Goal: Information Seeking & Learning: Compare options

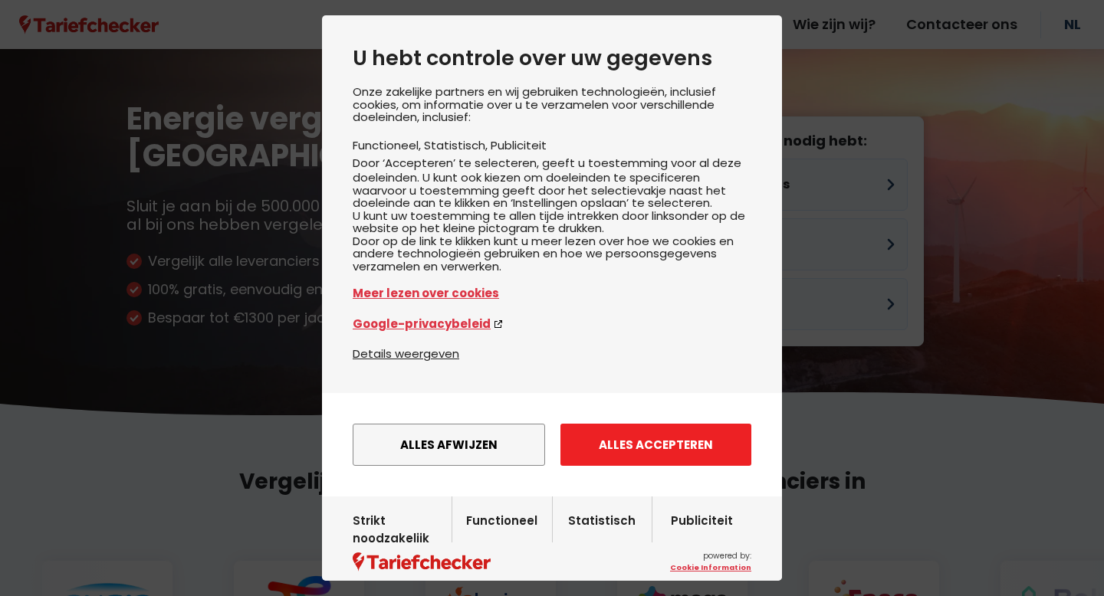
click at [593, 466] on button "Alles accepteren" at bounding box center [655, 445] width 191 height 42
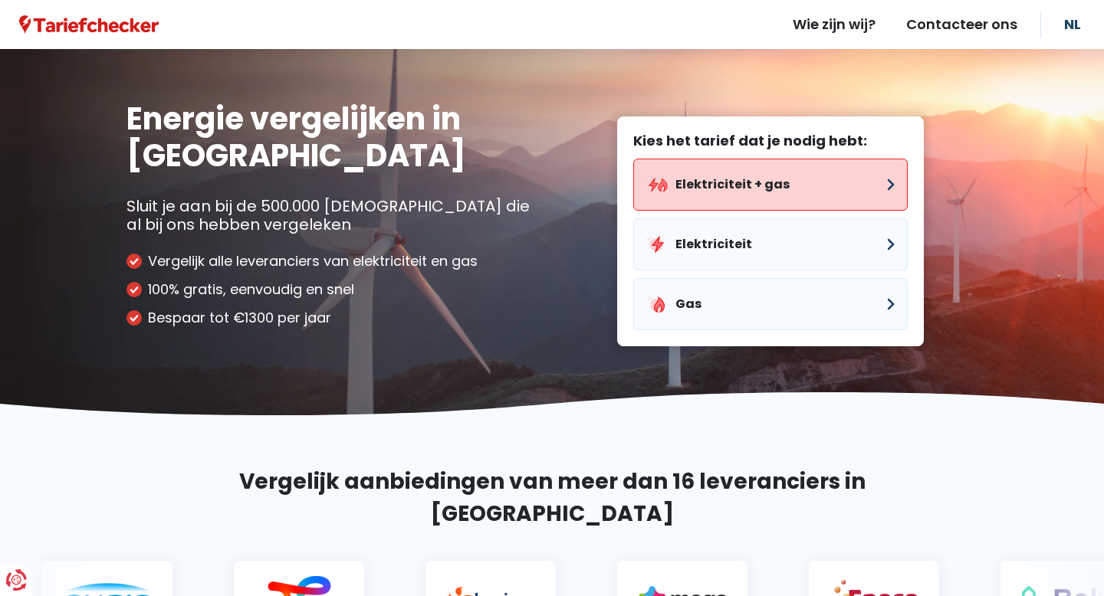
click at [733, 208] on button "Elektriciteit + gas" at bounding box center [770, 185] width 274 height 52
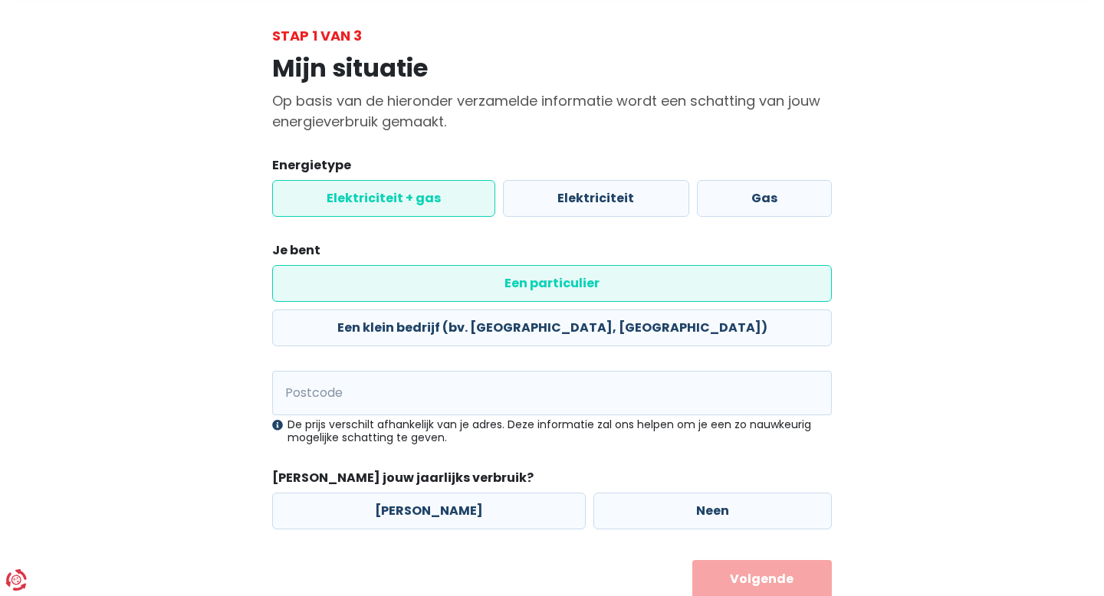
scroll to position [77, 0]
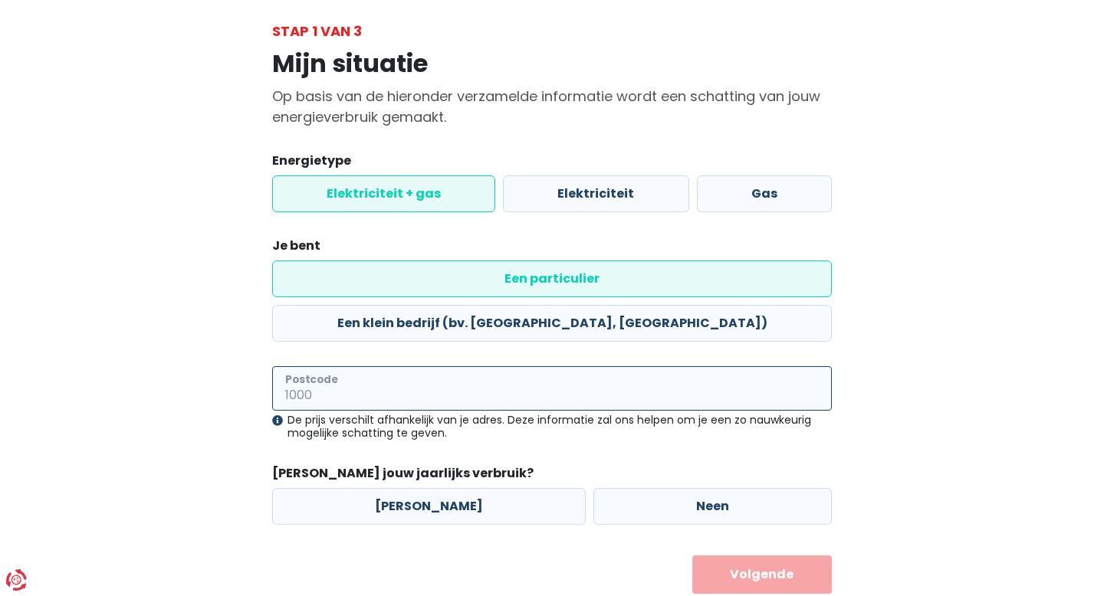
click at [474, 366] on input "Postcode" at bounding box center [552, 388] width 560 height 44
type input "3621"
click at [692, 556] on button "Volgende" at bounding box center [762, 575] width 140 height 38
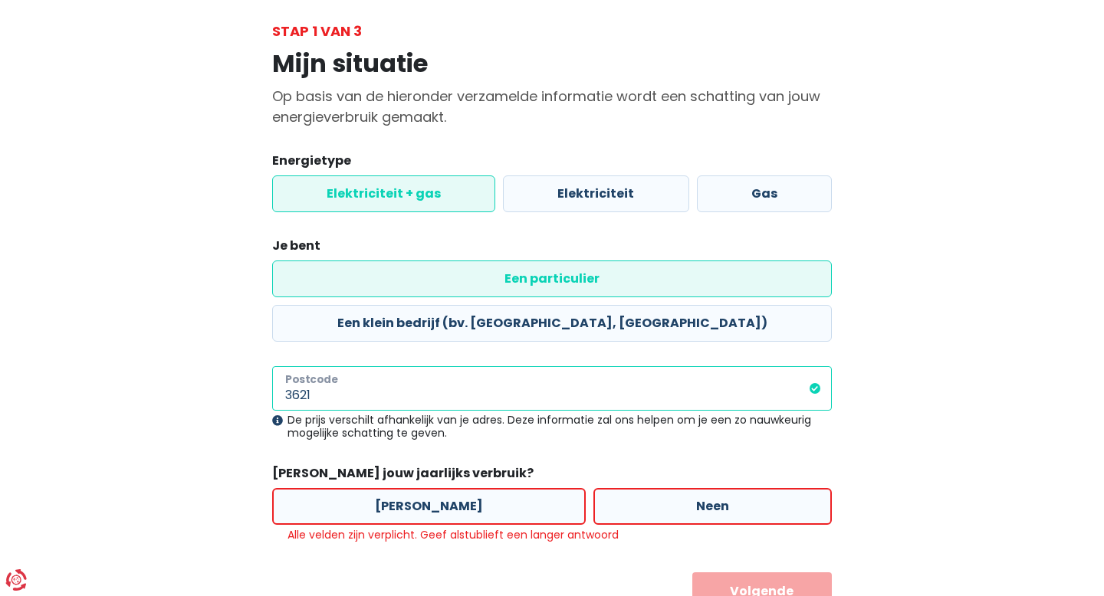
scroll to position [97, 0]
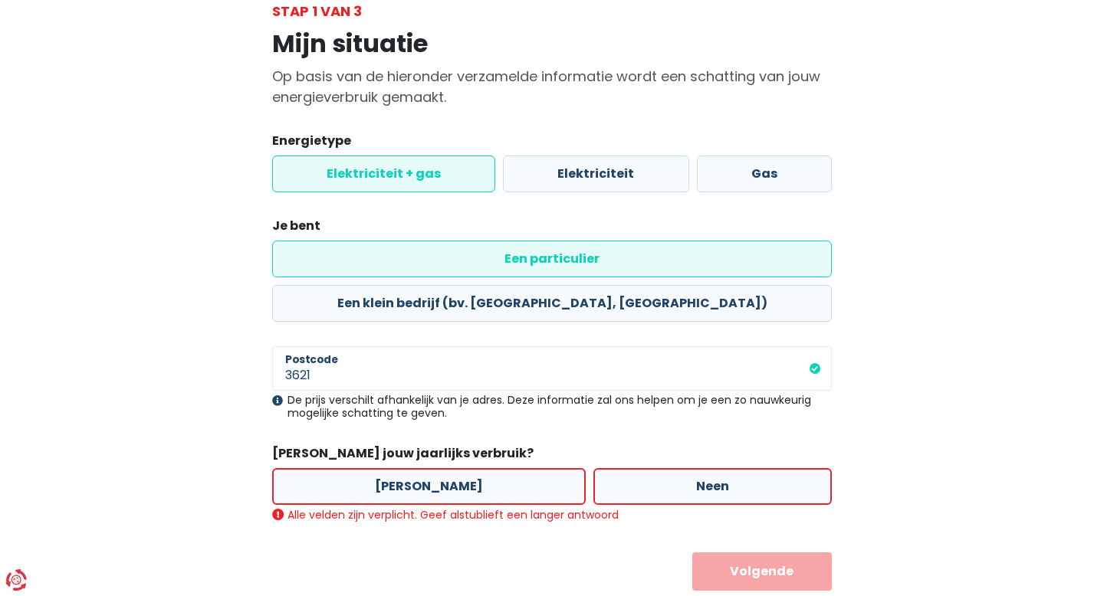
click at [658, 468] on label "Neen" at bounding box center [712, 486] width 238 height 37
click at [658, 468] on input "Neen" at bounding box center [712, 486] width 238 height 37
radio input "true"
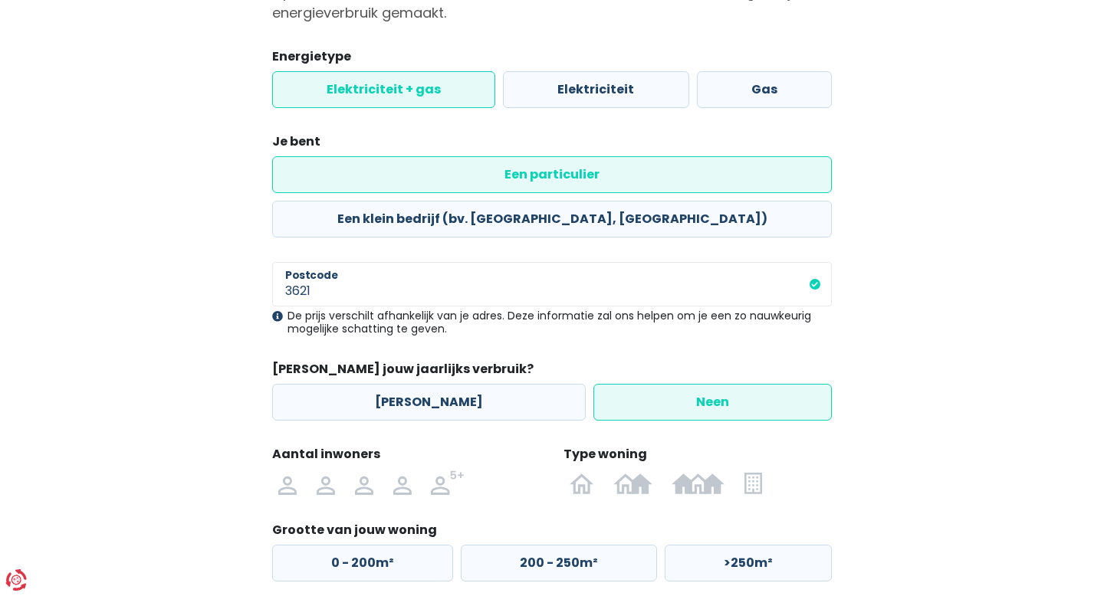
scroll to position [200, 0]
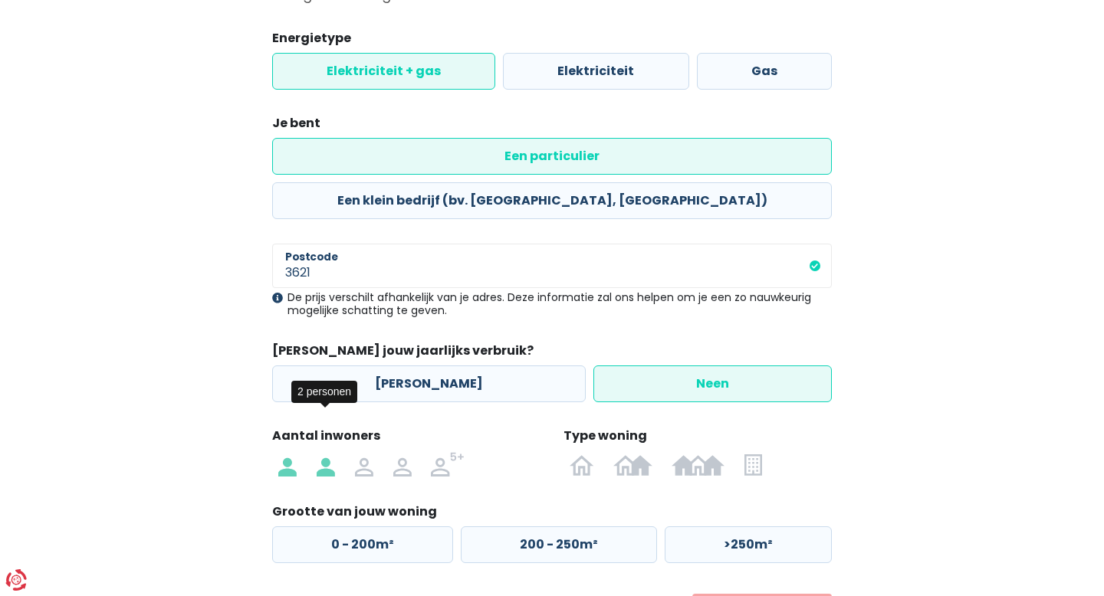
click at [326, 452] on img at bounding box center [326, 464] width 18 height 25
click at [326, 452] on input "radio" at bounding box center [326, 464] width 38 height 25
radio input "true"
click at [634, 452] on img at bounding box center [632, 464] width 38 height 25
click at [634, 452] on input "radio" at bounding box center [633, 464] width 58 height 25
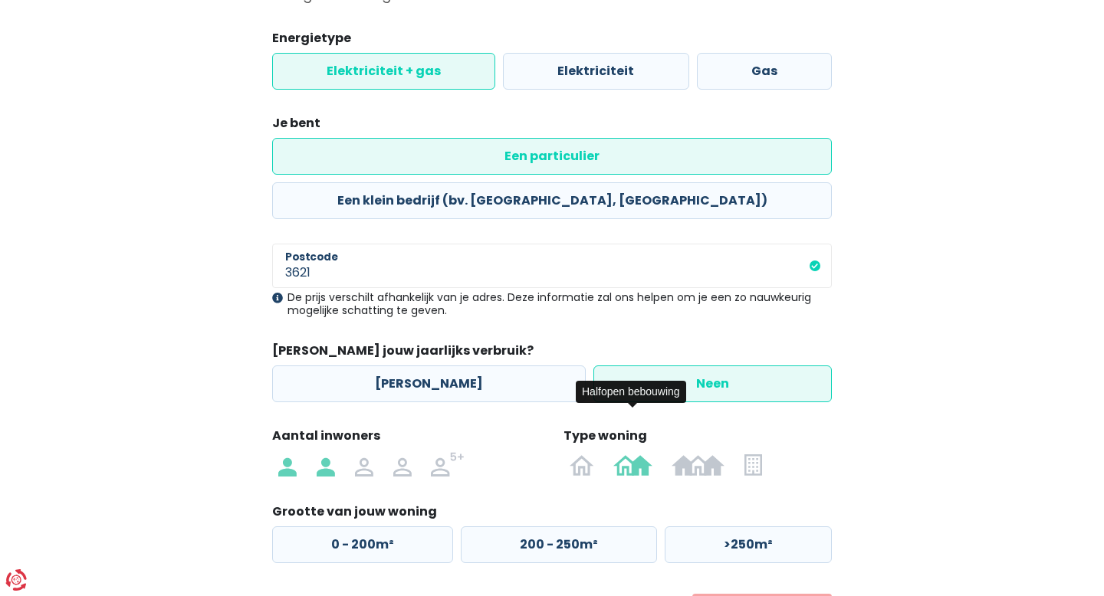
radio input "true"
click at [504, 527] on label "125 - 200m²" at bounding box center [555, 545] width 195 height 37
click at [504, 527] on input "125 - 200m²" at bounding box center [555, 545] width 195 height 37
radio input "true"
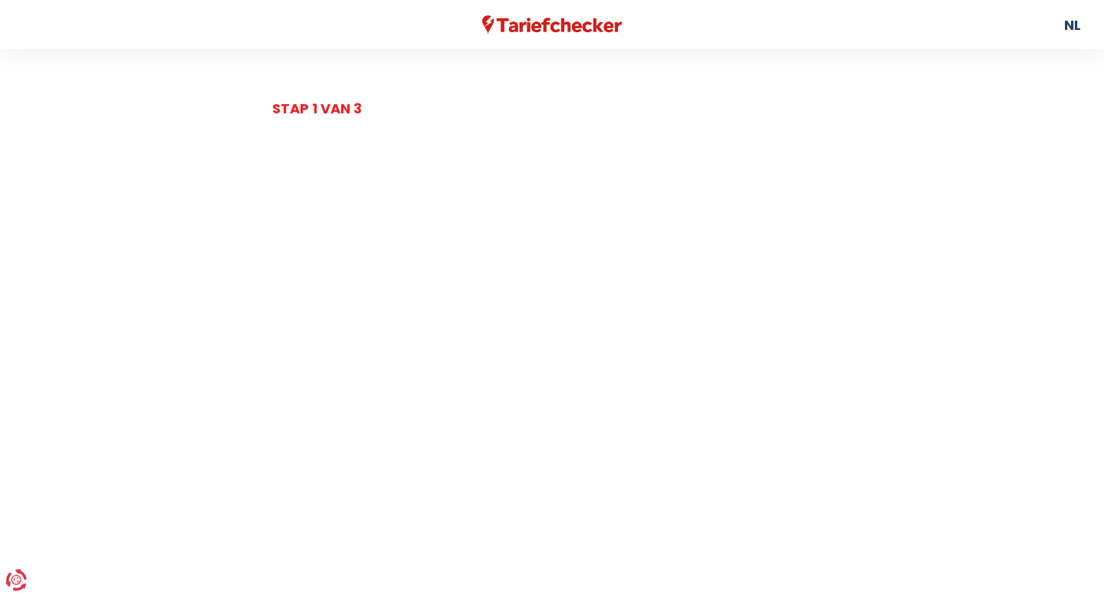
select select
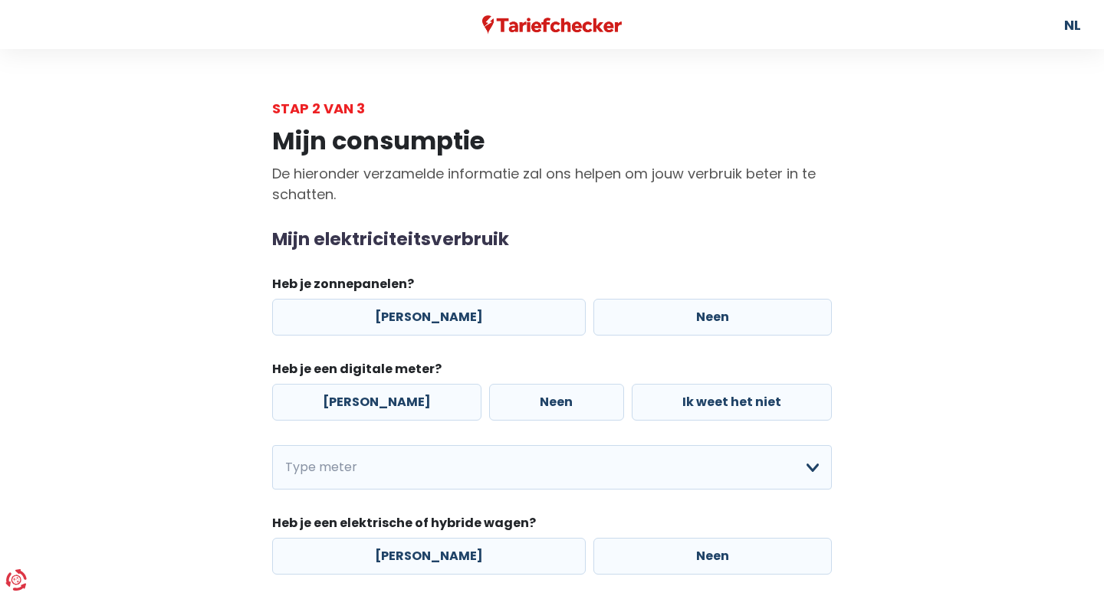
click at [487, 297] on div "[PERSON_NAME] Neen" at bounding box center [551, 317] width 567 height 44
click at [481, 310] on label "[PERSON_NAME]" at bounding box center [428, 317] width 313 height 37
click at [481, 310] on input "[PERSON_NAME]" at bounding box center [428, 317] width 313 height 37
radio input "true"
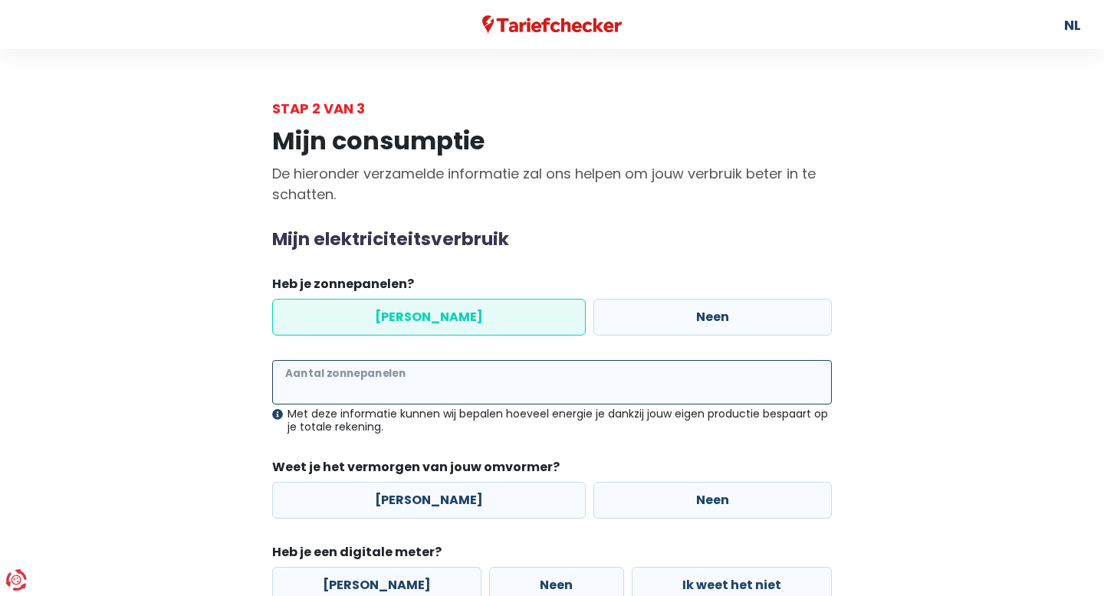
click at [409, 389] on input "Aantal zonnepanelen" at bounding box center [552, 382] width 560 height 44
type input "21"
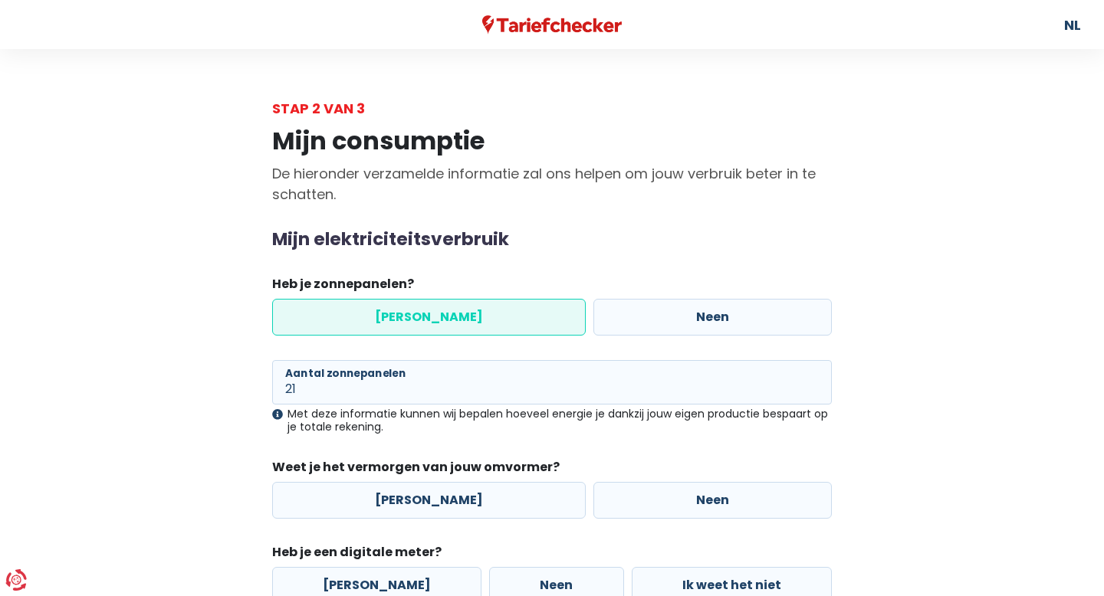
click at [258, 459] on div "Mijn consumptie De hieronder verzamelde informatie zal ons helpen om jouw verbr…" at bounding box center [552, 473] width 874 height 708
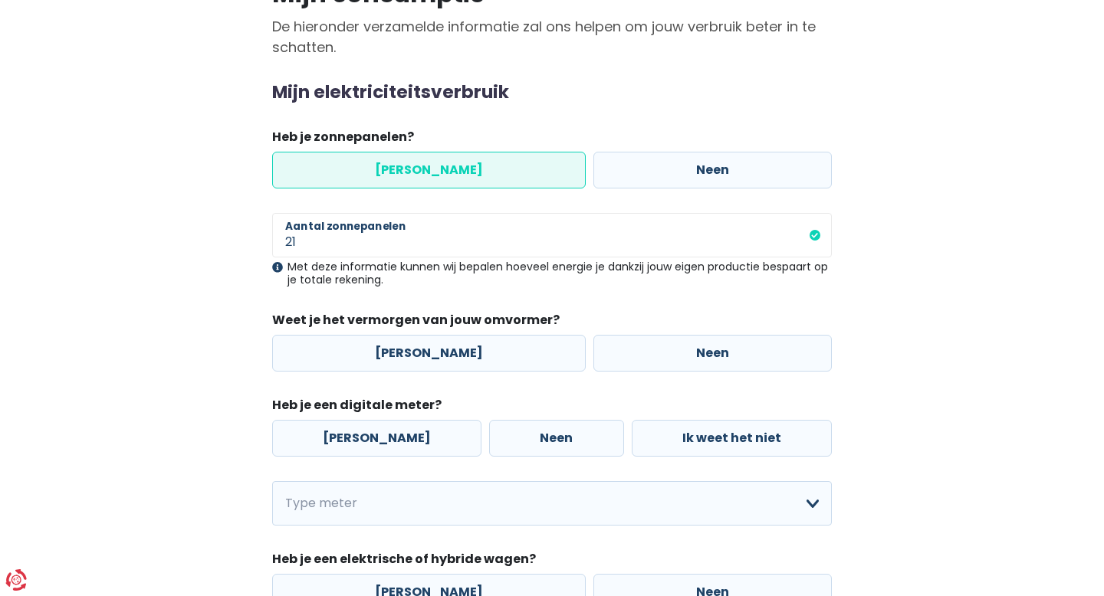
scroll to position [156, 0]
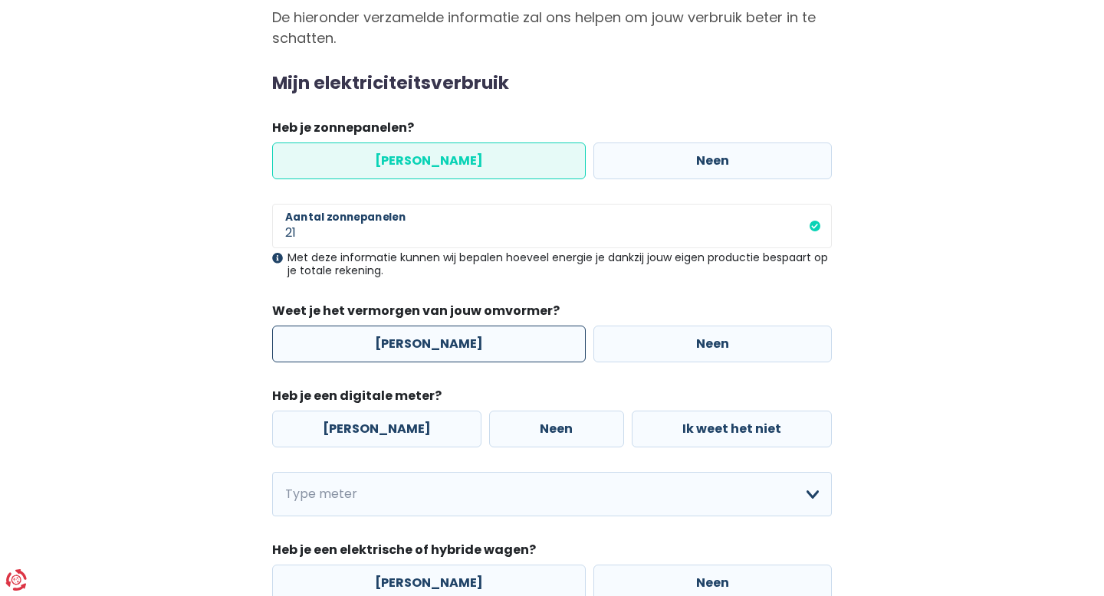
click at [379, 339] on label "[PERSON_NAME]" at bounding box center [428, 344] width 313 height 37
click at [379, 339] on input "[PERSON_NAME]" at bounding box center [428, 344] width 313 height 37
radio input "true"
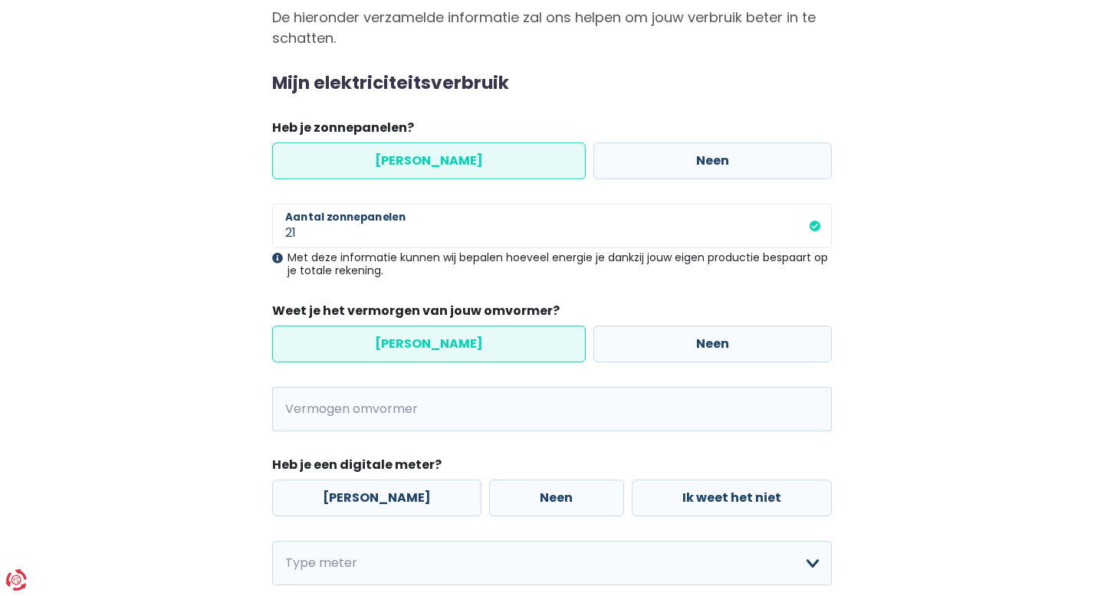
click at [612, 365] on div "[PERSON_NAME] Neen" at bounding box center [551, 344] width 567 height 44
click at [609, 353] on label "Neen" at bounding box center [712, 344] width 238 height 37
click at [609, 353] on input "Neen" at bounding box center [712, 344] width 238 height 37
radio input "true"
radio input "false"
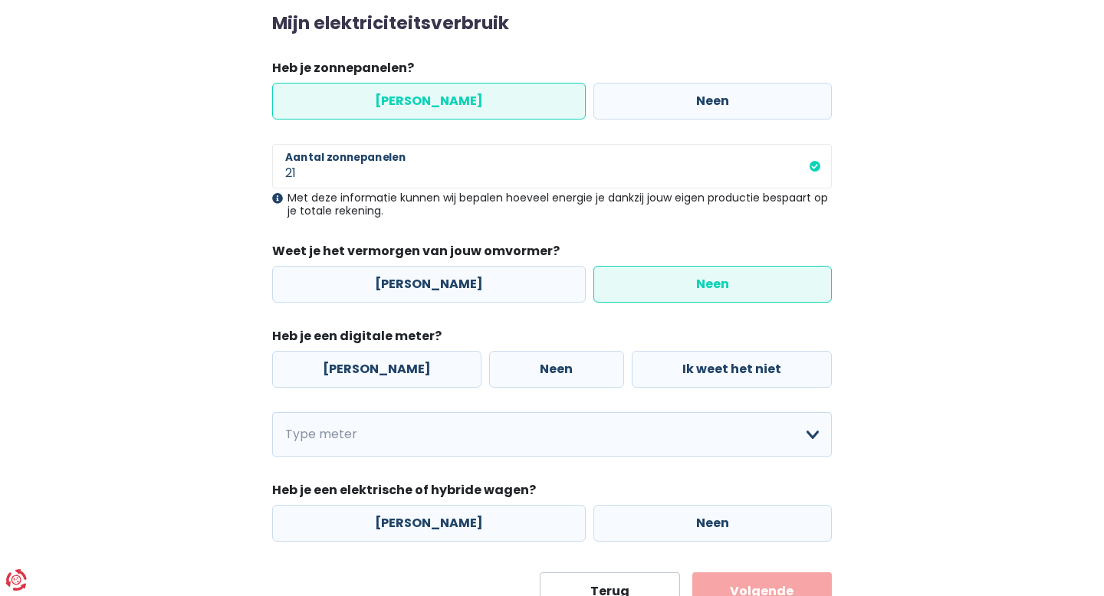
scroll to position [223, 0]
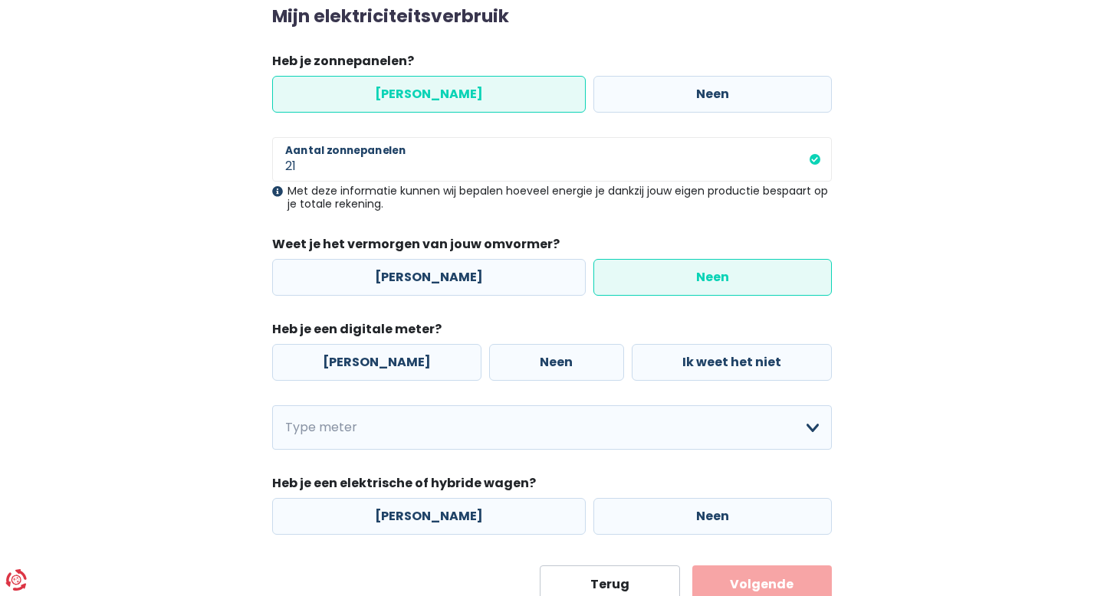
click at [904, 64] on div "Mijn consumptie De hieronder verzamelde informatie zal ons helpen om jouw verbr…" at bounding box center [552, 250] width 874 height 708
click at [346, 377] on label "[PERSON_NAME]" at bounding box center [376, 362] width 209 height 37
click at [346, 377] on input "[PERSON_NAME]" at bounding box center [376, 362] width 209 height 37
radio input "true"
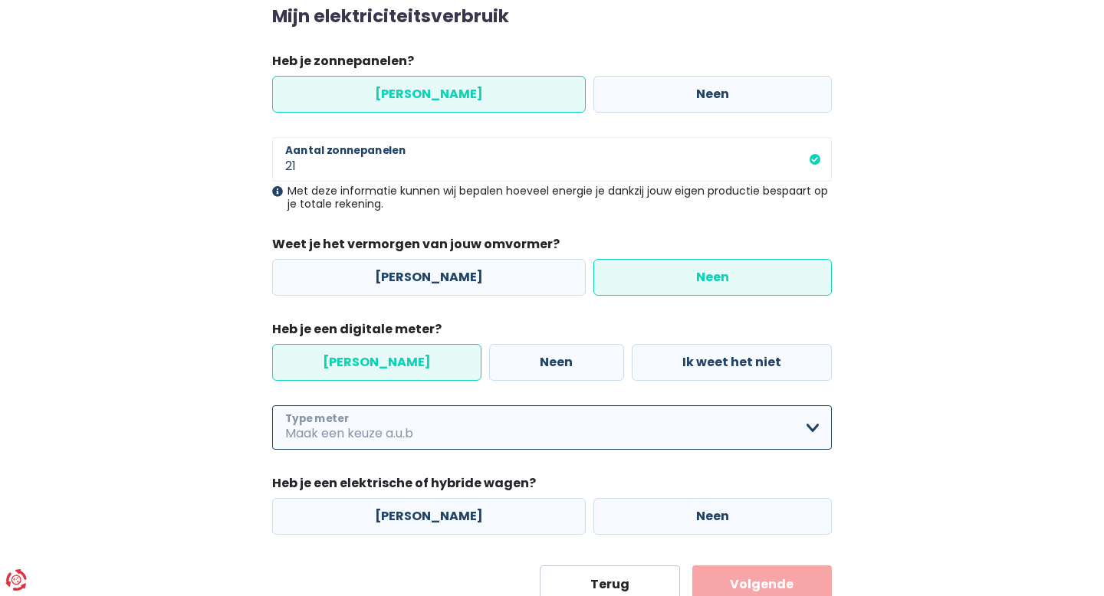
click at [362, 427] on select "Enkelvoudig Tweevoudig Enkelvoudig + uitsluitend nachttarief Tweevoudig + uitsl…" at bounding box center [552, 427] width 560 height 44
select select "day_night_bi_hourly"
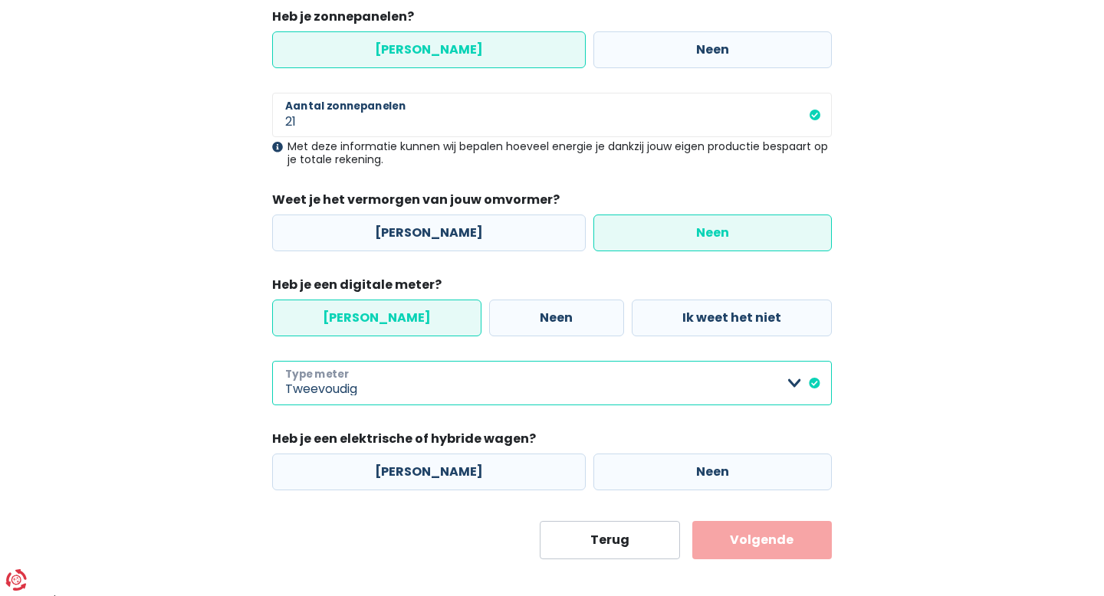
scroll to position [281, 0]
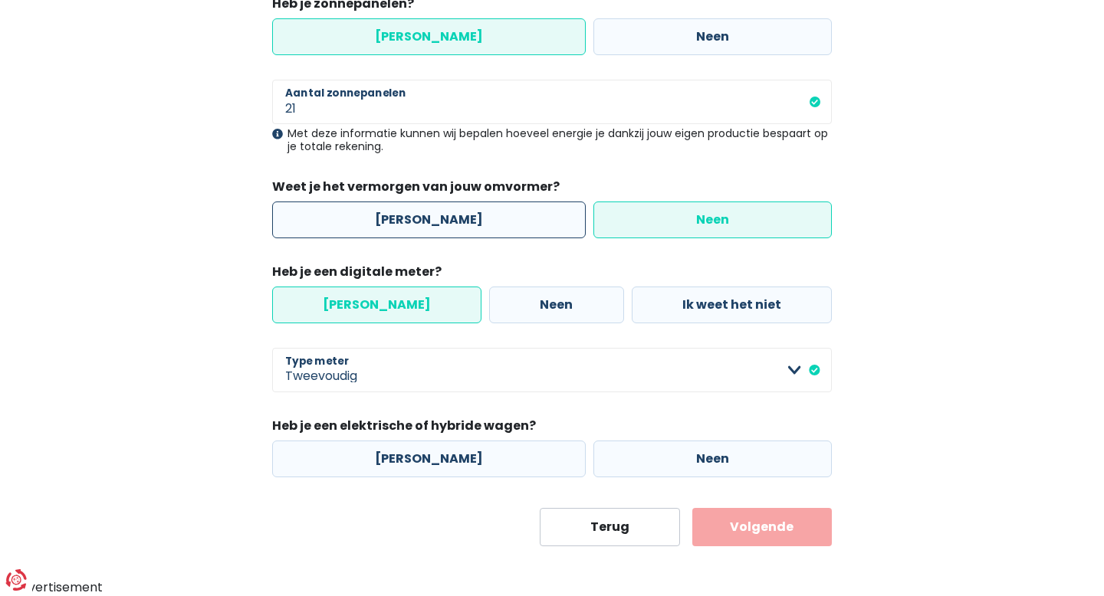
click at [446, 226] on label "[PERSON_NAME]" at bounding box center [428, 220] width 313 height 37
click at [446, 226] on input "[PERSON_NAME]" at bounding box center [428, 220] width 313 height 37
radio input "true"
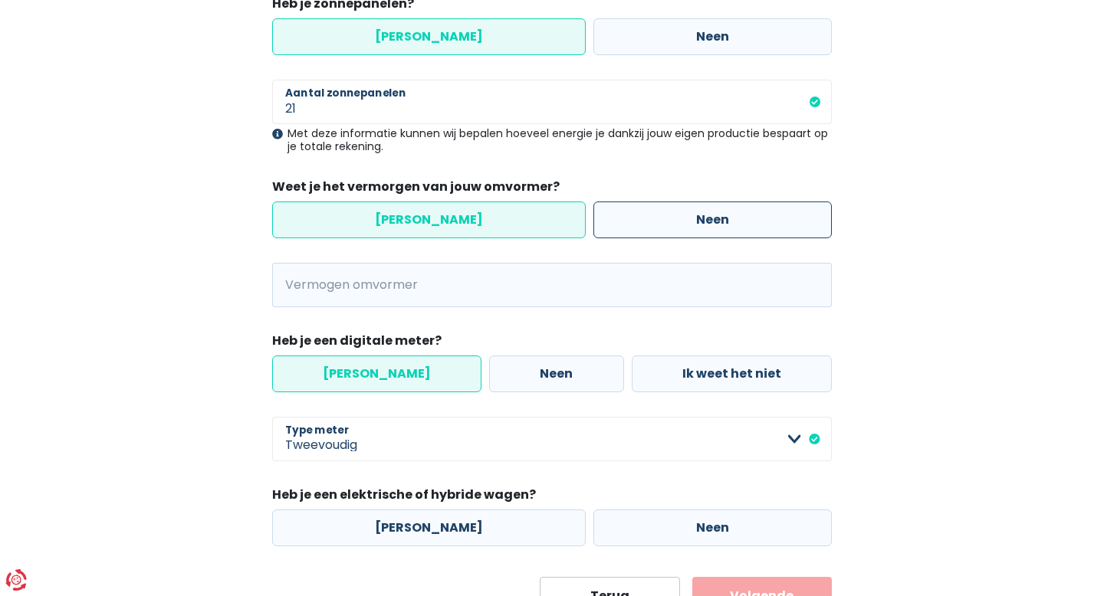
click at [593, 202] on label "Neen" at bounding box center [712, 220] width 238 height 37
click at [593, 202] on input "Neen" at bounding box center [712, 220] width 238 height 37
radio input "true"
radio input "false"
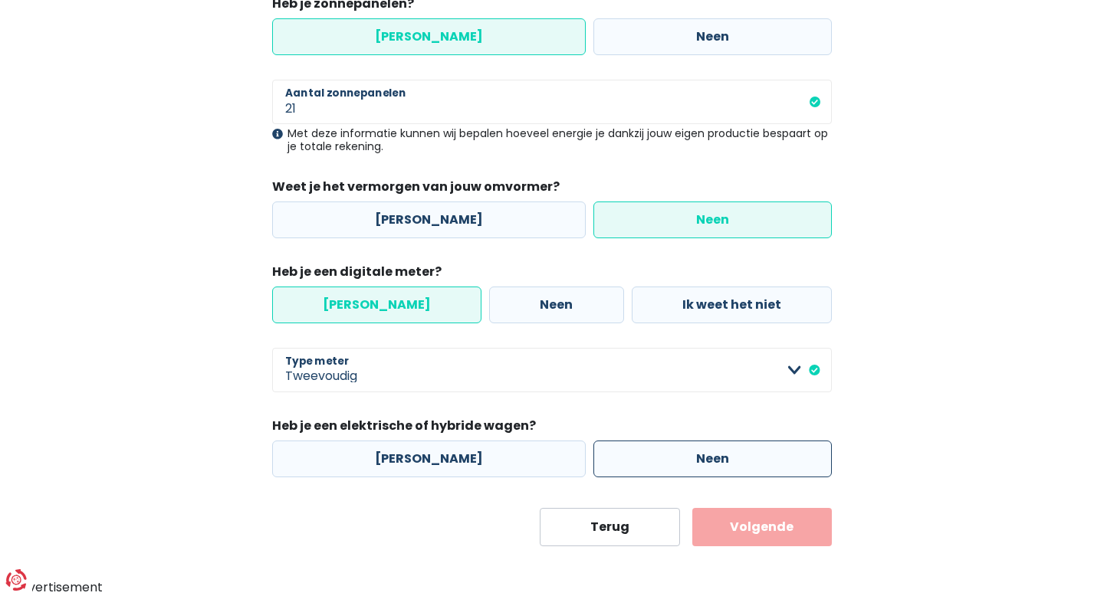
click at [615, 456] on label "Neen" at bounding box center [712, 459] width 238 height 37
click at [615, 456] on input "Neen" at bounding box center [712, 459] width 238 height 37
radio input "true"
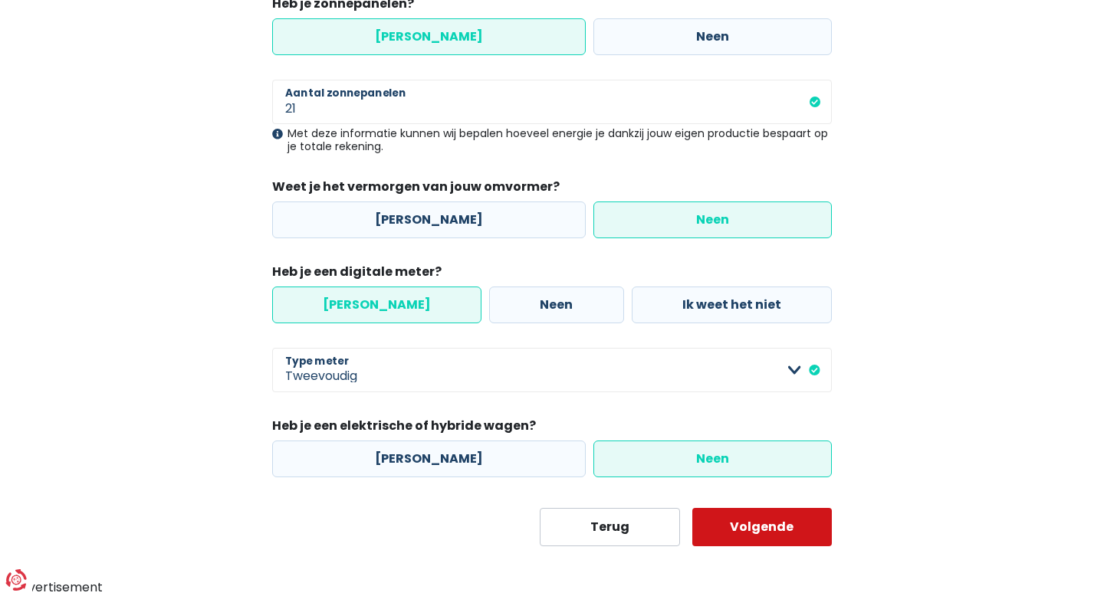
click at [798, 516] on button "Volgende" at bounding box center [762, 527] width 140 height 38
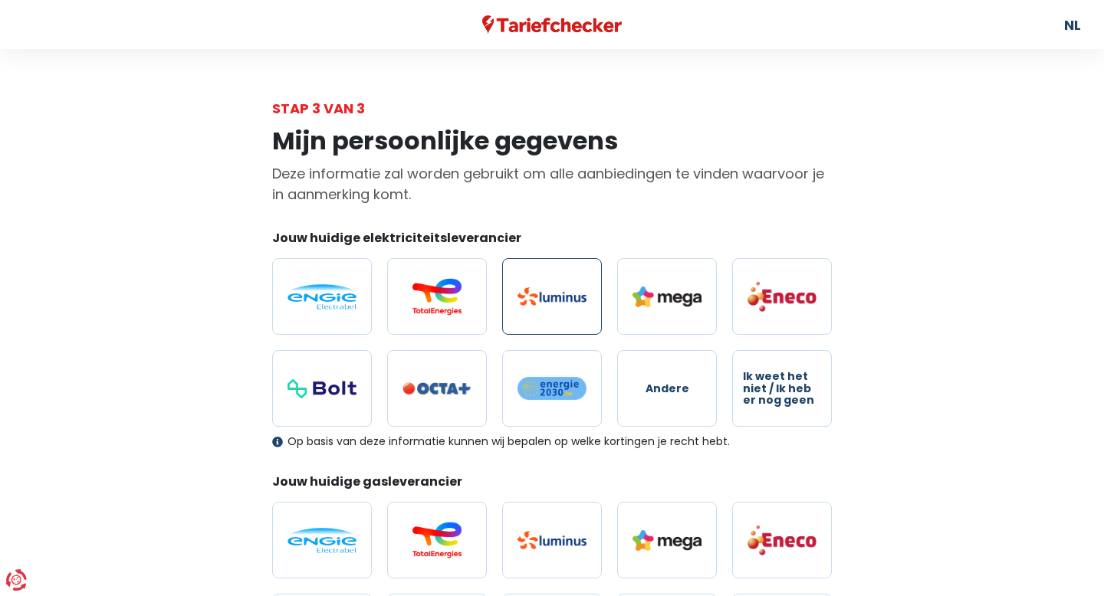
click at [530, 294] on img at bounding box center [551, 296] width 69 height 18
click at [530, 294] on input "radio" at bounding box center [552, 296] width 100 height 77
radio input "true"
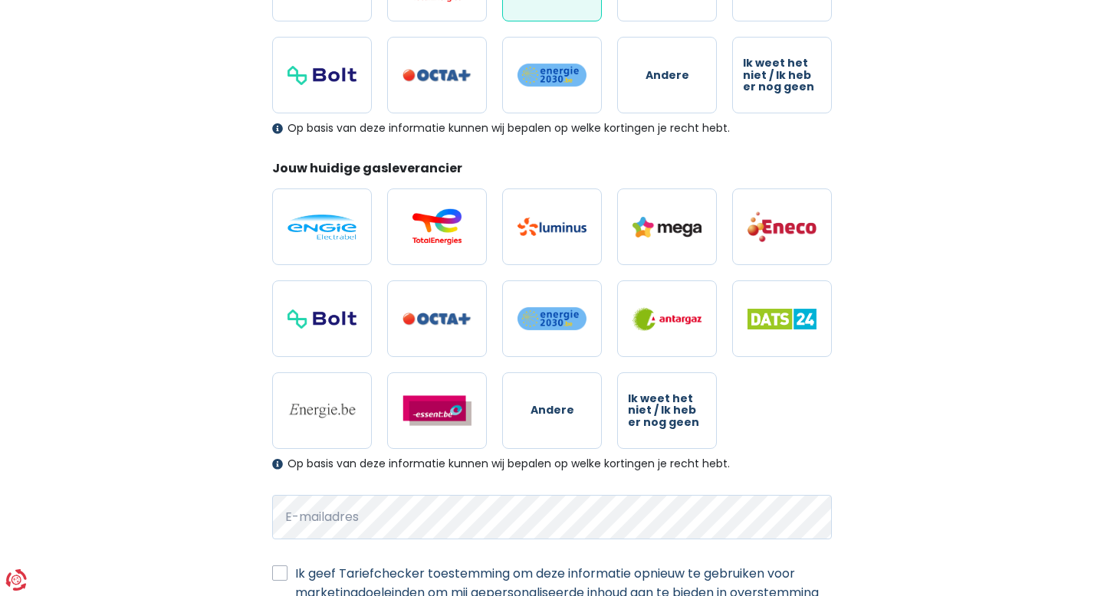
scroll to position [314, 0]
click at [652, 435] on label "Ik weet het niet / Ik heb er nog geen" at bounding box center [667, 410] width 100 height 77
click at [652, 435] on input "Ik weet het niet / Ik heb er nog geen" at bounding box center [667, 410] width 100 height 77
radio input "true"
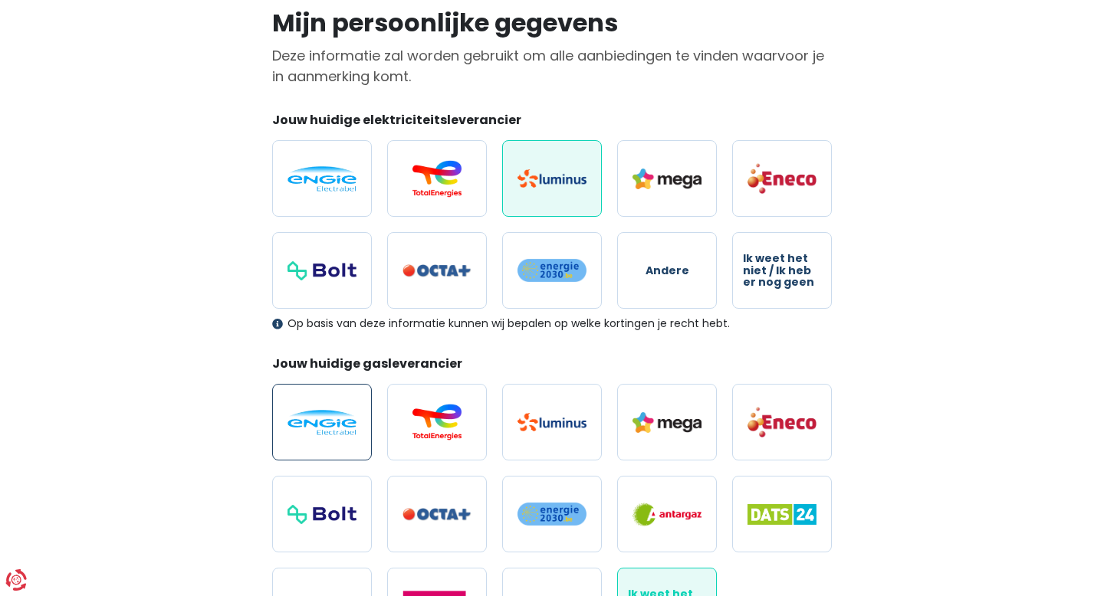
scroll to position [126, 0]
